Goal: Find specific page/section: Find specific page/section

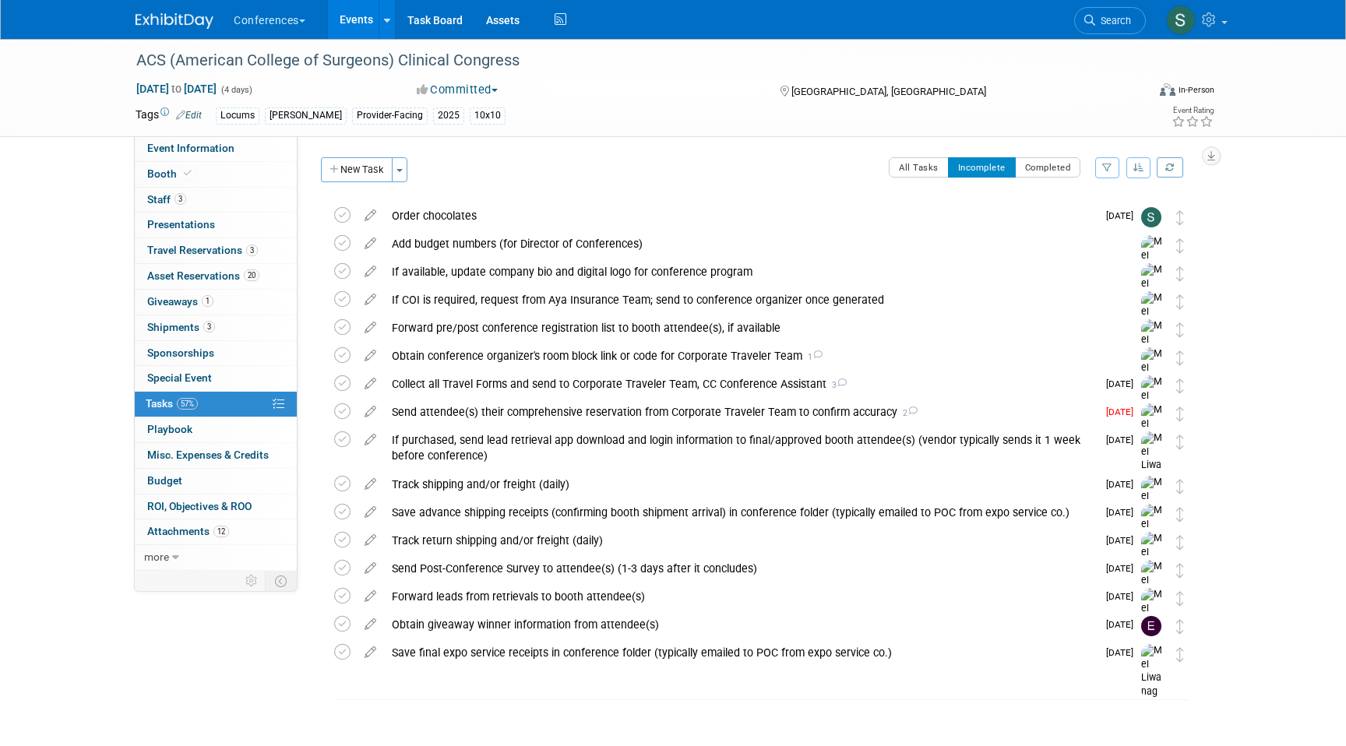
click at [1114, 17] on span "Search" at bounding box center [1113, 21] width 36 height 12
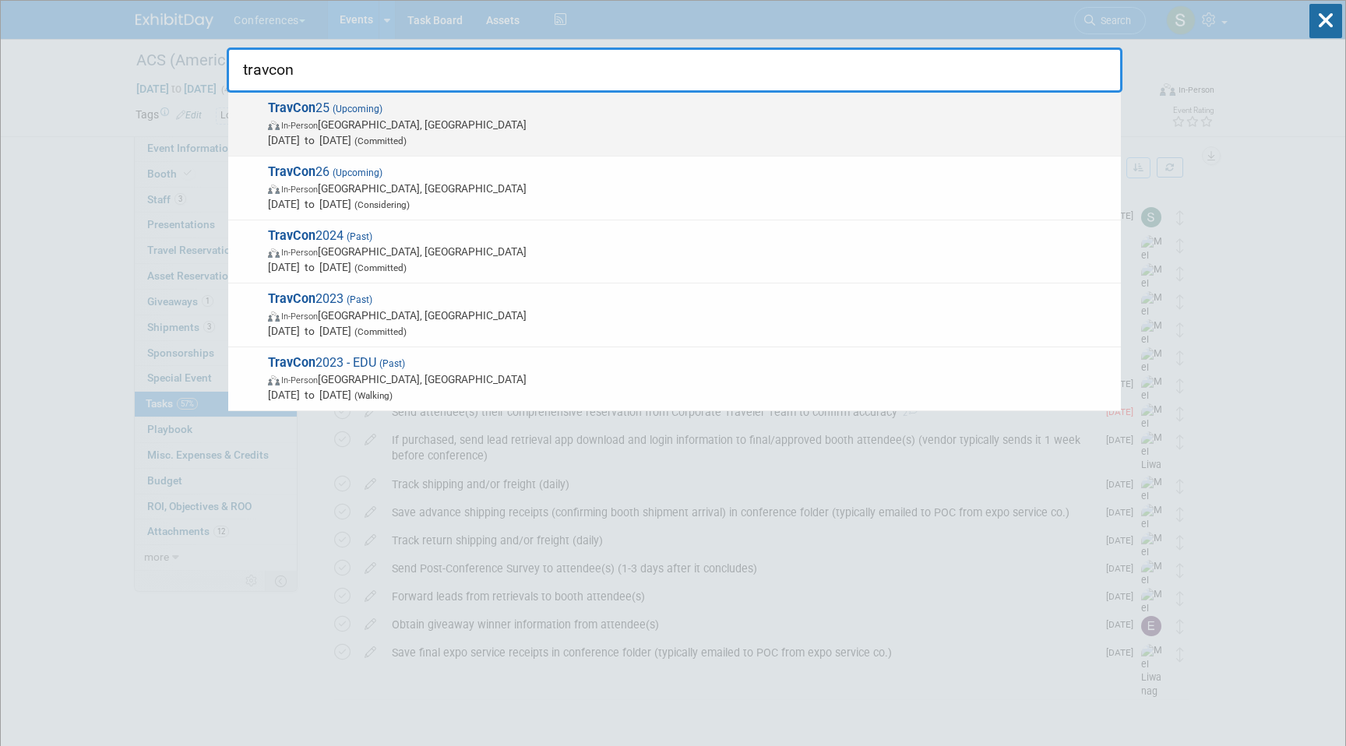
type input "travcon"
click at [700, 119] on span "In-Person [GEOGRAPHIC_DATA], [GEOGRAPHIC_DATA]" at bounding box center [690, 125] width 845 height 16
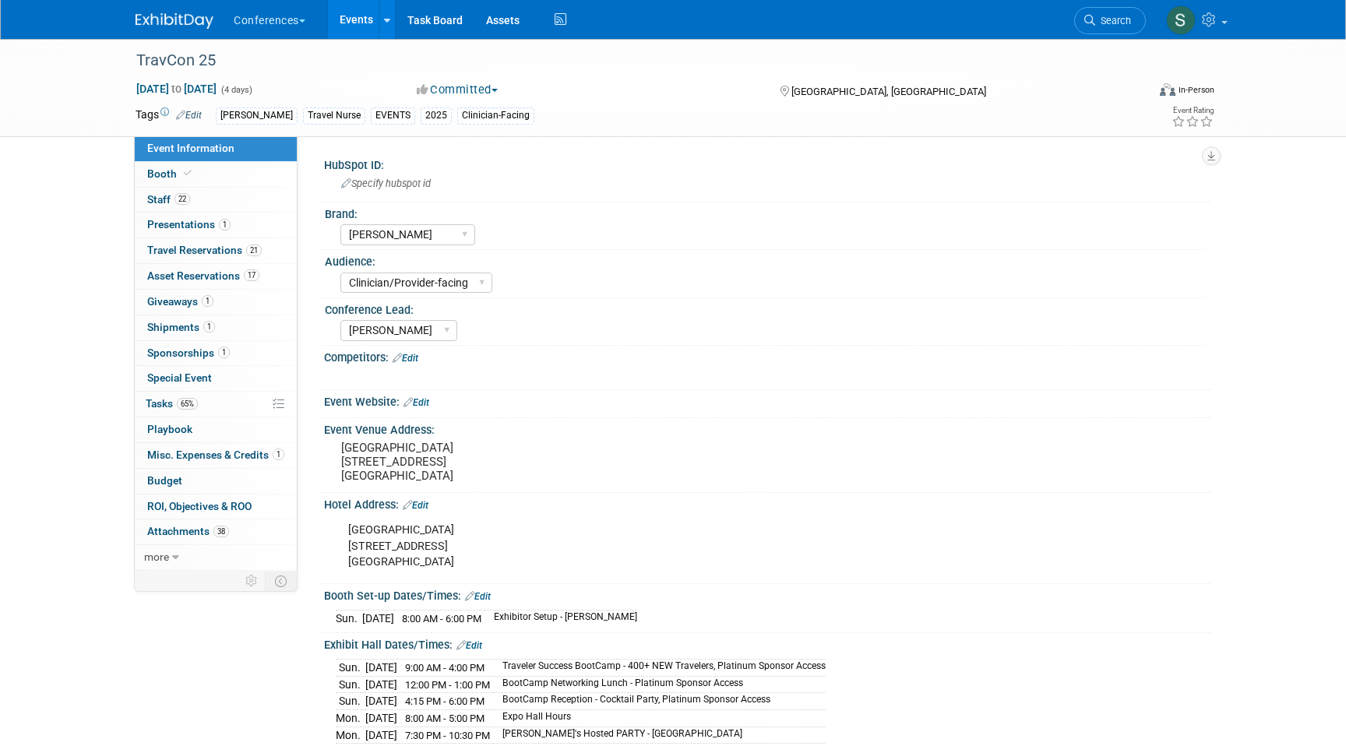
select select "[PERSON_NAME]"
select select "Clinician/Provider-facing"
select select "[PERSON_NAME]"
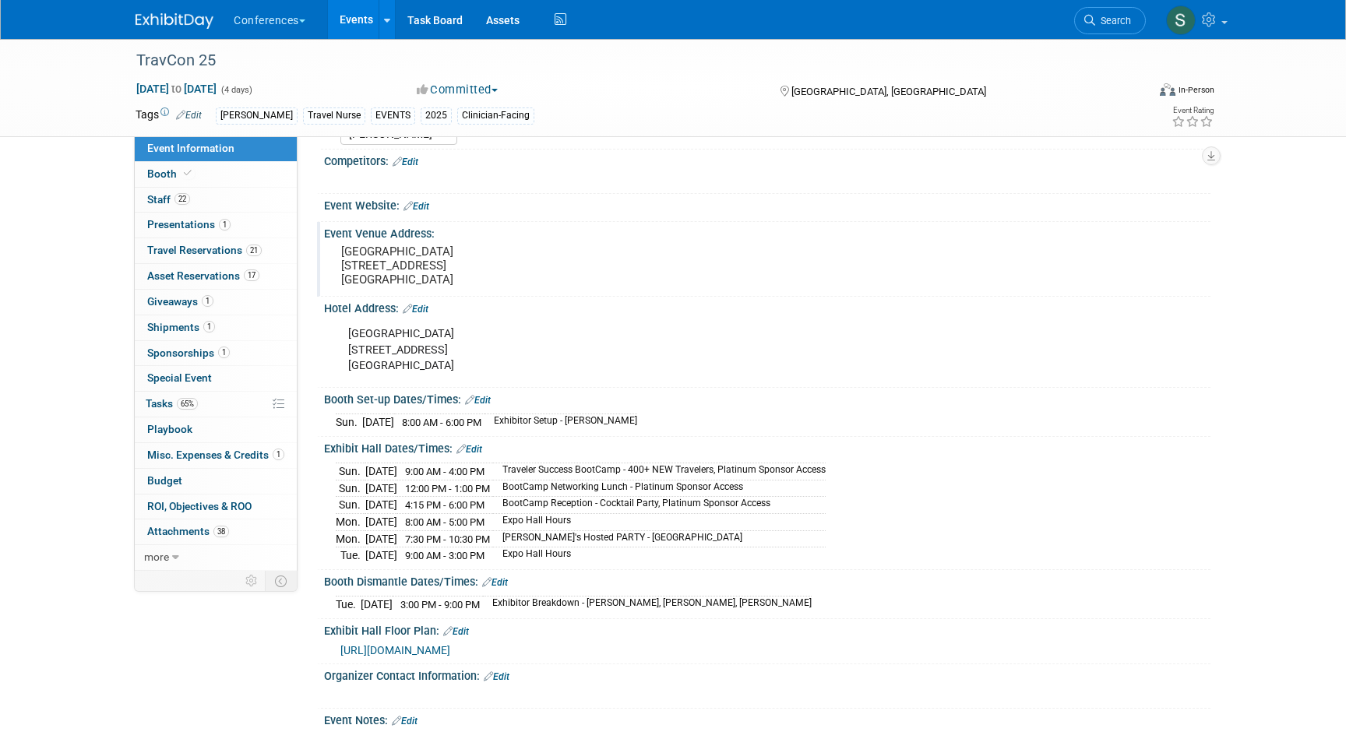
scroll to position [367, 0]
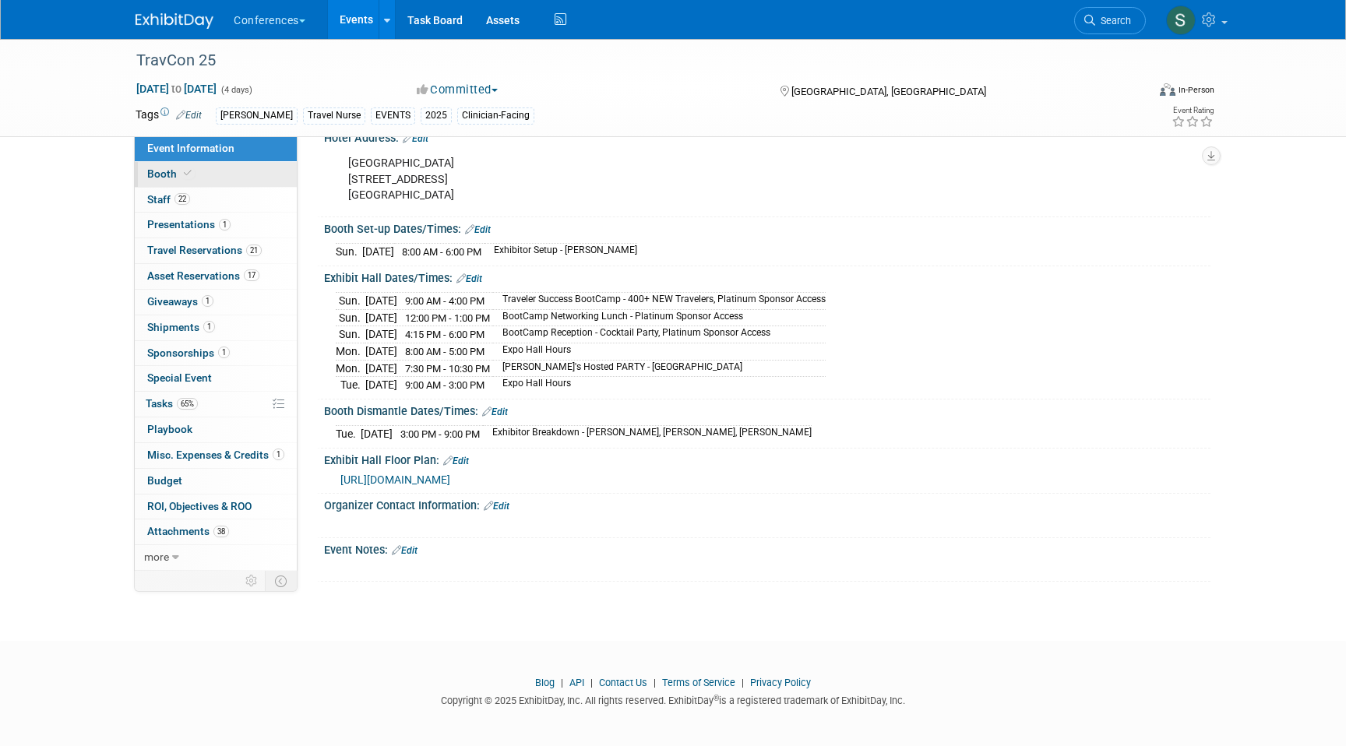
click at [177, 184] on link "Booth" at bounding box center [216, 174] width 162 height 25
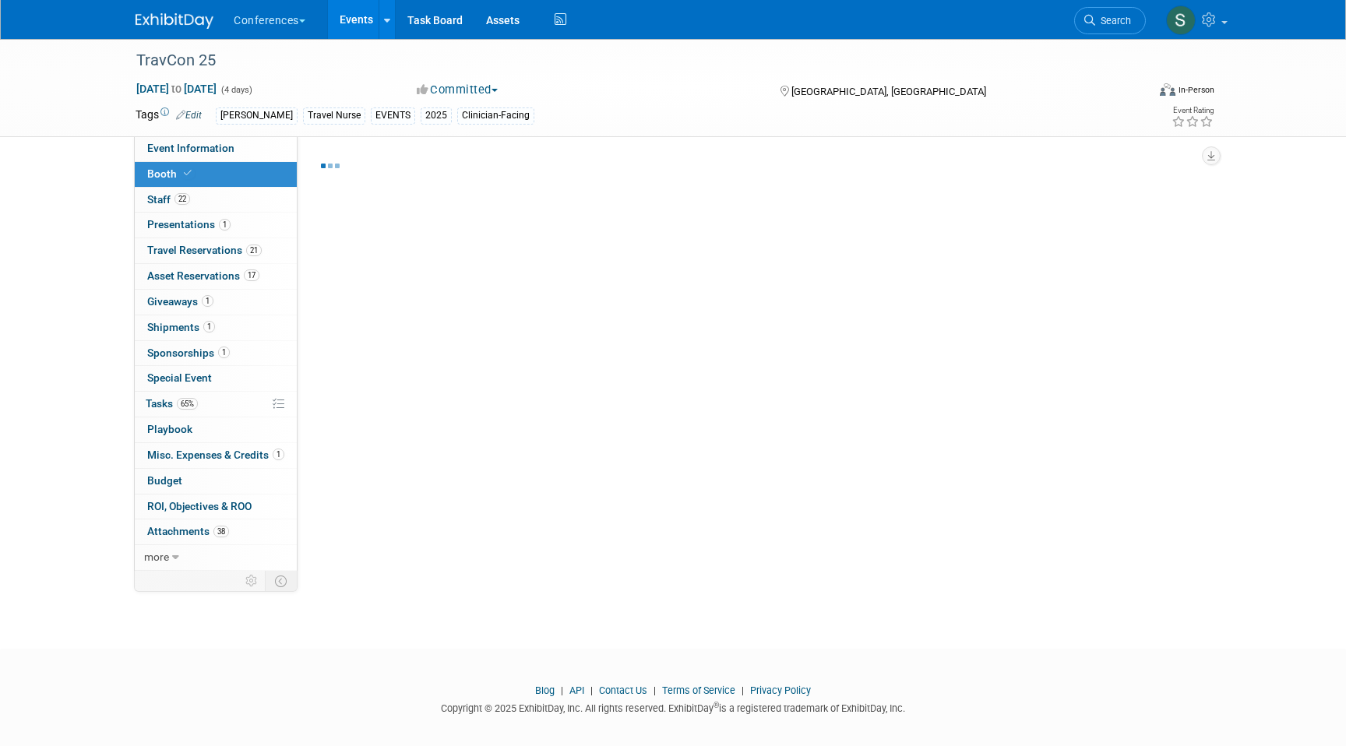
select select "20'x20'"
select select "Yes"
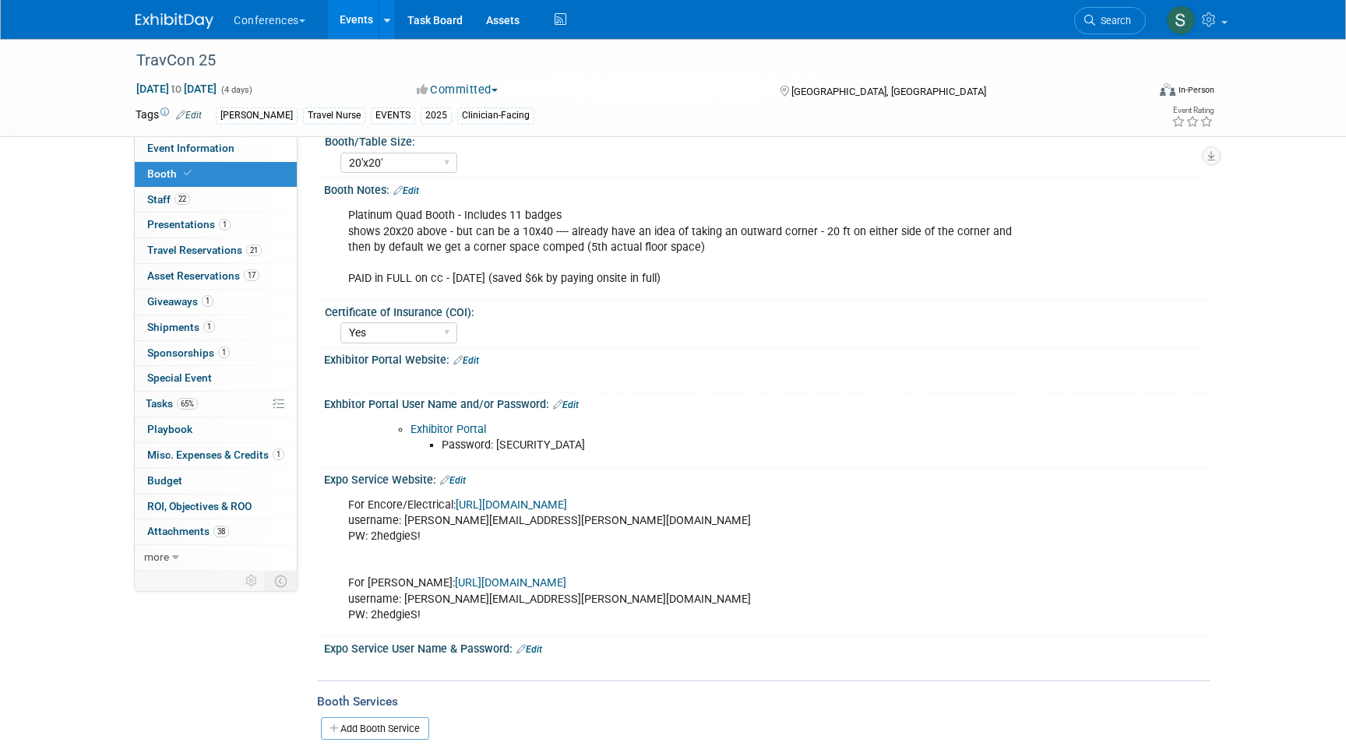
scroll to position [153, 0]
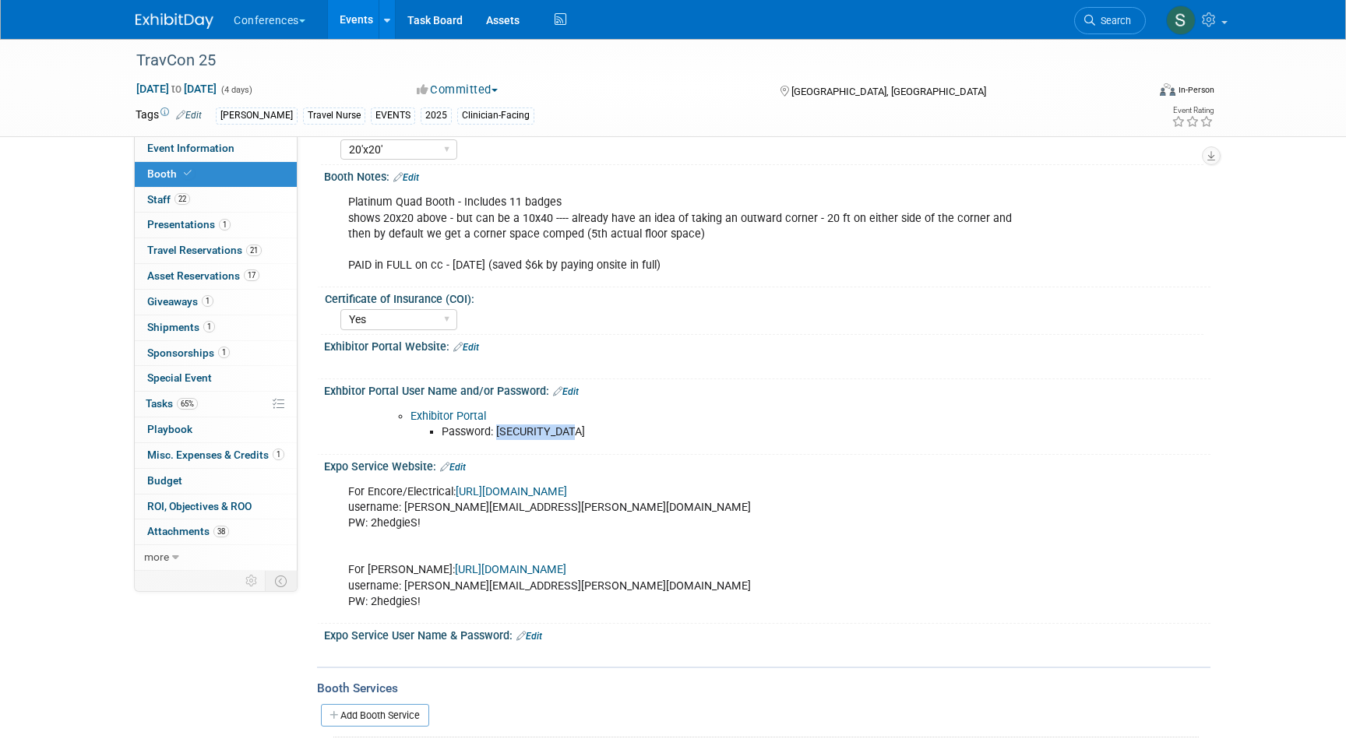
drag, startPoint x: 575, startPoint y: 431, endPoint x: 497, endPoint y: 436, distance: 78.1
click at [497, 436] on li "Password: exhibitor2025" at bounding box center [736, 432] width 588 height 16
copy li "exhibitor2025"
click at [453, 415] on link "Exhibitor Portal" at bounding box center [448, 416] width 76 height 13
